Goal: Navigation & Orientation: Find specific page/section

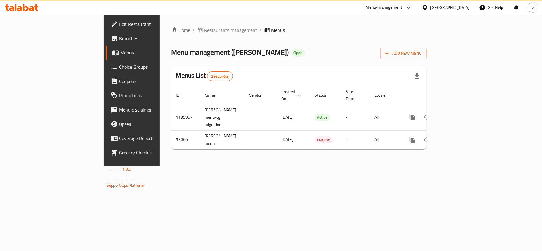
click at [205, 28] on span "Restaurants management" at bounding box center [231, 29] width 53 height 7
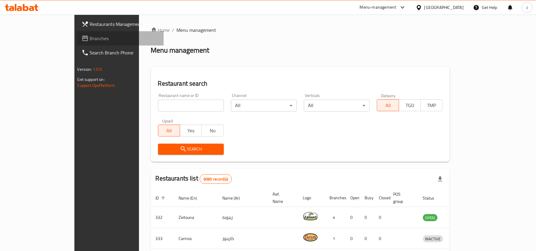
click at [90, 35] on span "Branches" at bounding box center [124, 38] width 69 height 7
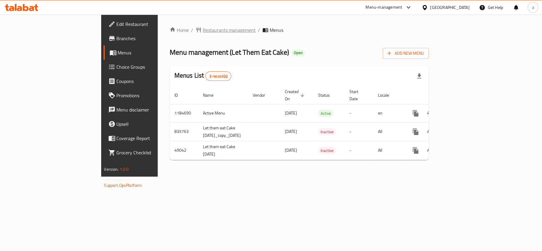
click at [203, 33] on span "Restaurants management" at bounding box center [229, 29] width 53 height 7
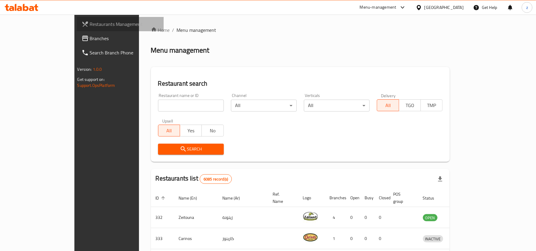
click at [90, 26] on span "Restaurants Management" at bounding box center [124, 24] width 69 height 7
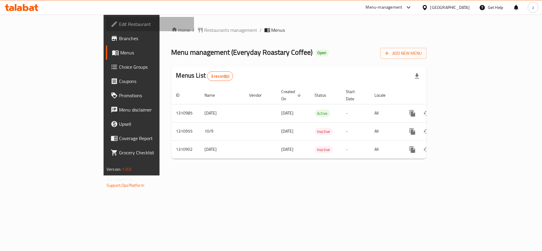
click at [119, 28] on span "Edit Restaurant" at bounding box center [154, 24] width 70 height 7
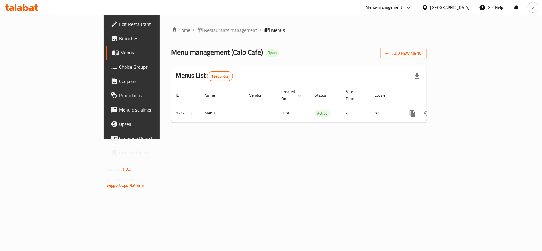
click at [119, 25] on span "Edit Restaurant" at bounding box center [154, 24] width 70 height 7
click at [119, 26] on span "Edit Restaurant" at bounding box center [154, 24] width 70 height 7
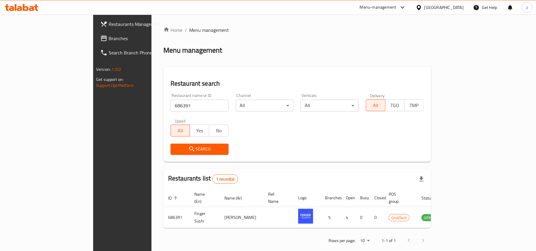
click at [109, 42] on span "Branches" at bounding box center [143, 38] width 69 height 7
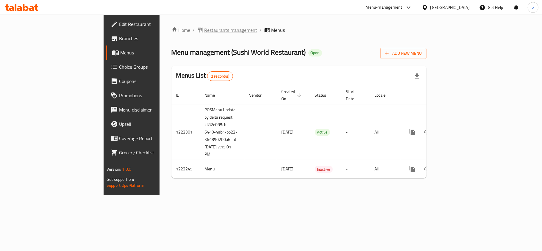
click at [205, 31] on span "Restaurants management" at bounding box center [231, 29] width 53 height 7
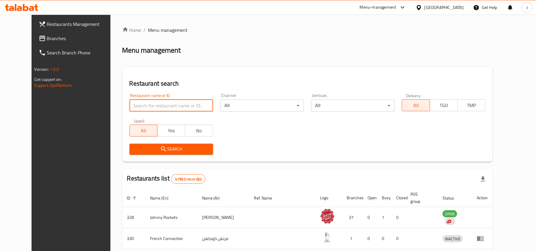
click at [138, 107] on input "search" at bounding box center [171, 106] width 84 height 12
paste input "674304"
type input "674304"
click at [134, 152] on span "Search" at bounding box center [171, 149] width 74 height 7
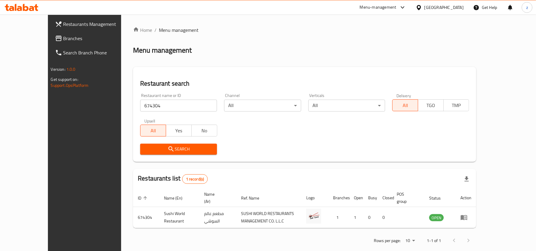
click at [63, 38] on span "Branches" at bounding box center [97, 38] width 69 height 7
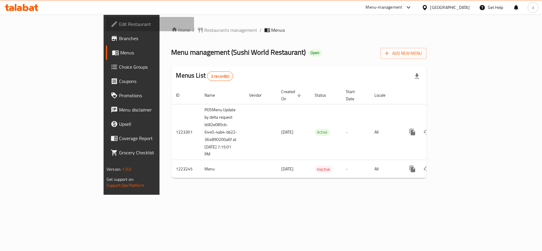
click at [119, 24] on span "Edit Restaurant" at bounding box center [154, 24] width 70 height 7
